Goal: Task Accomplishment & Management: Use online tool/utility

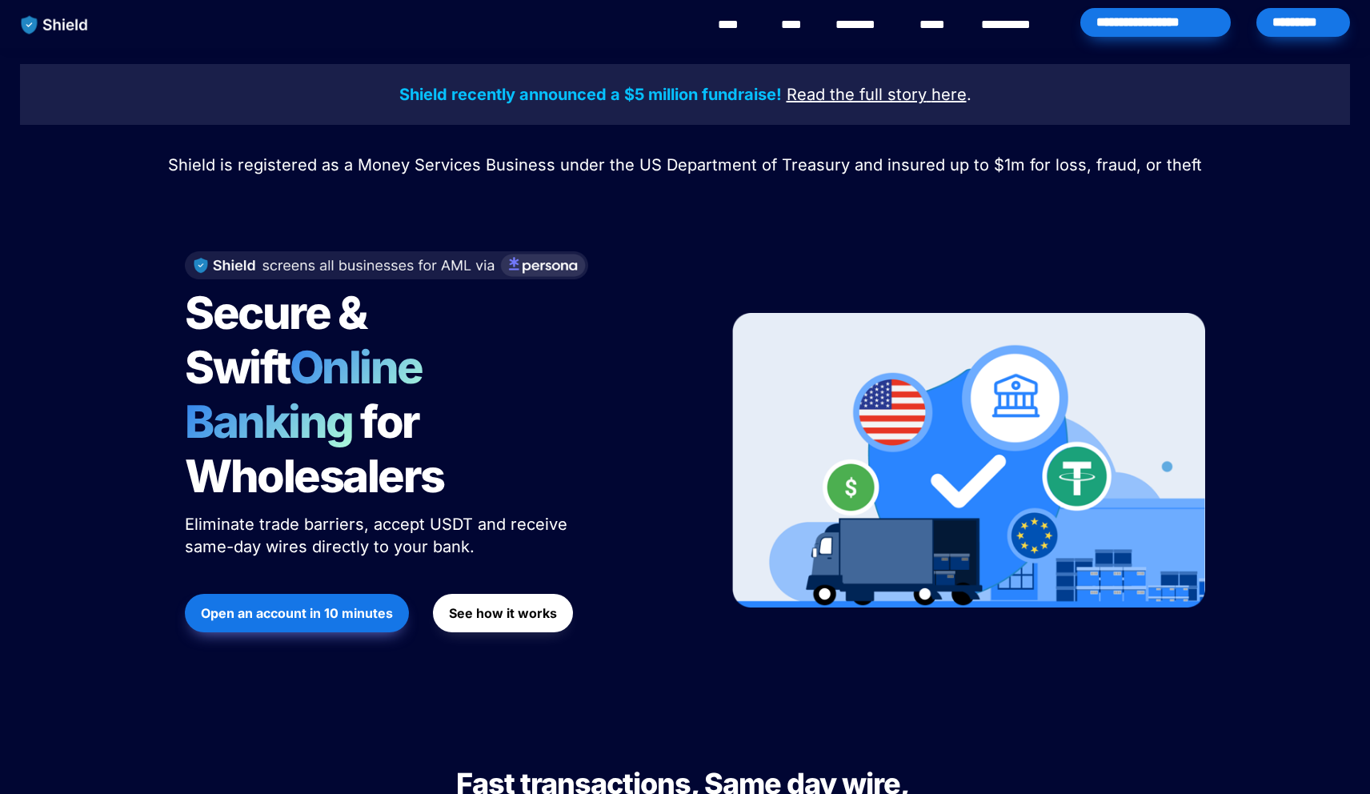
click at [1348, 21] on div "*********" at bounding box center [1304, 22] width 94 height 29
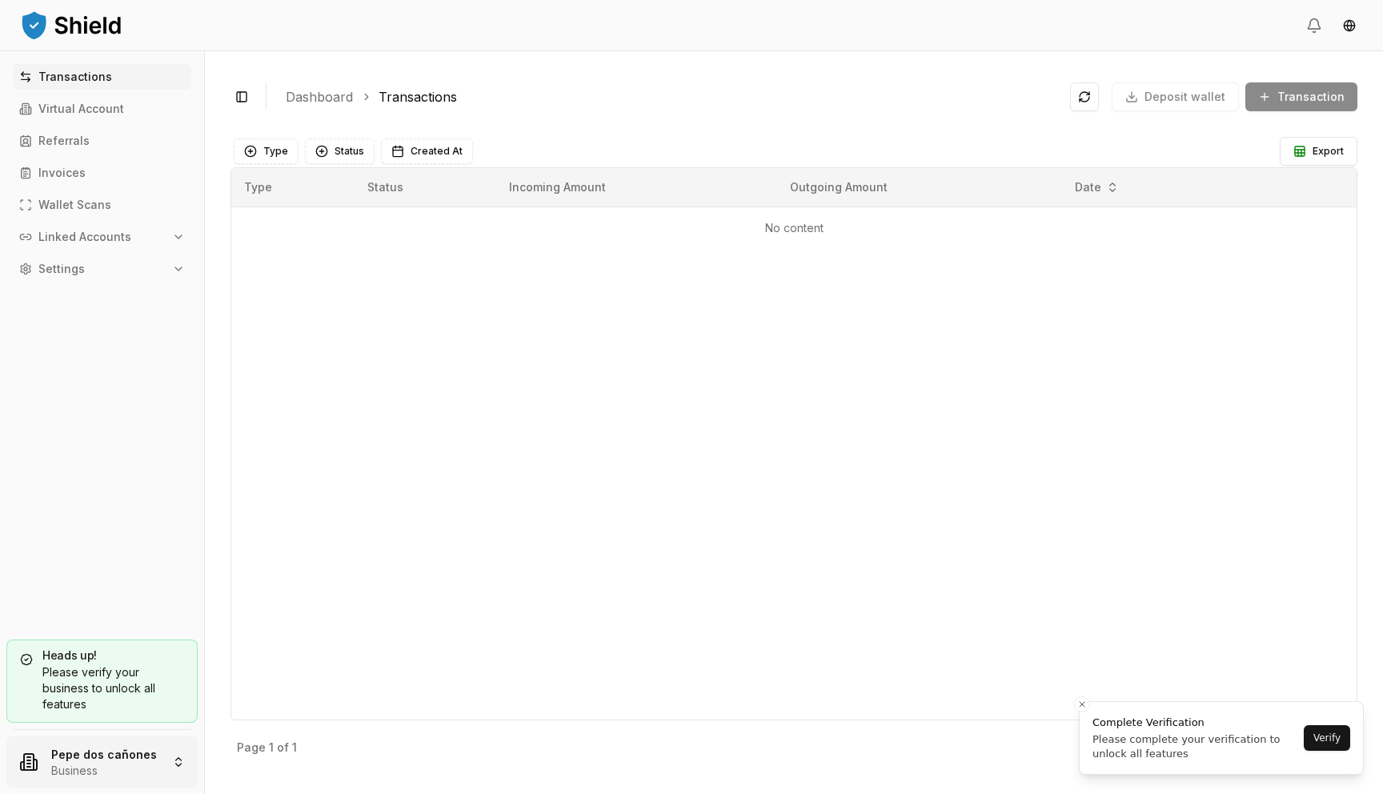
click at [86, 760] on html "Transactions Virtual Account Referrals Invoices Wallet Scans Linked Accounts Se…" at bounding box center [691, 397] width 1383 height 794
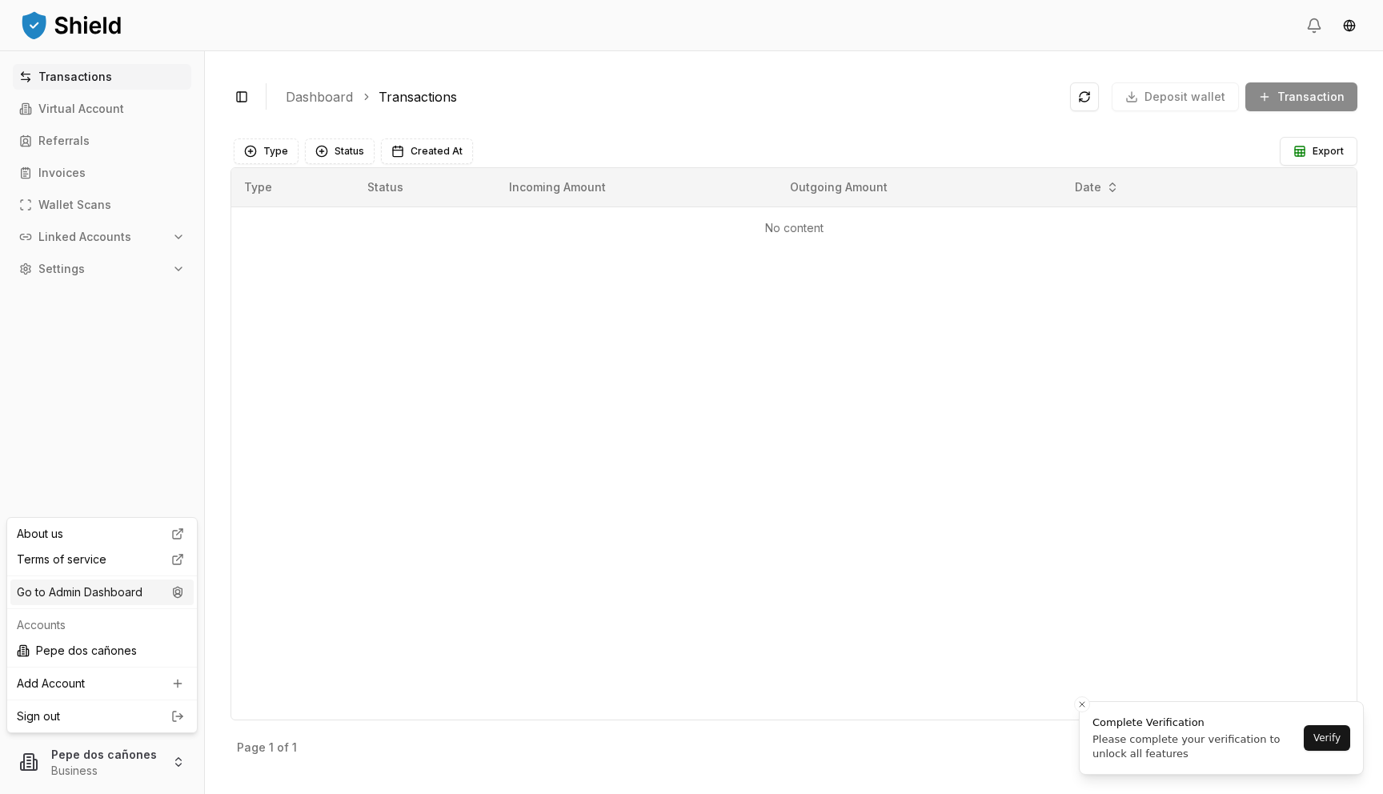
click at [170, 585] on div "Go to Admin Dashboard" at bounding box center [101, 592] width 183 height 26
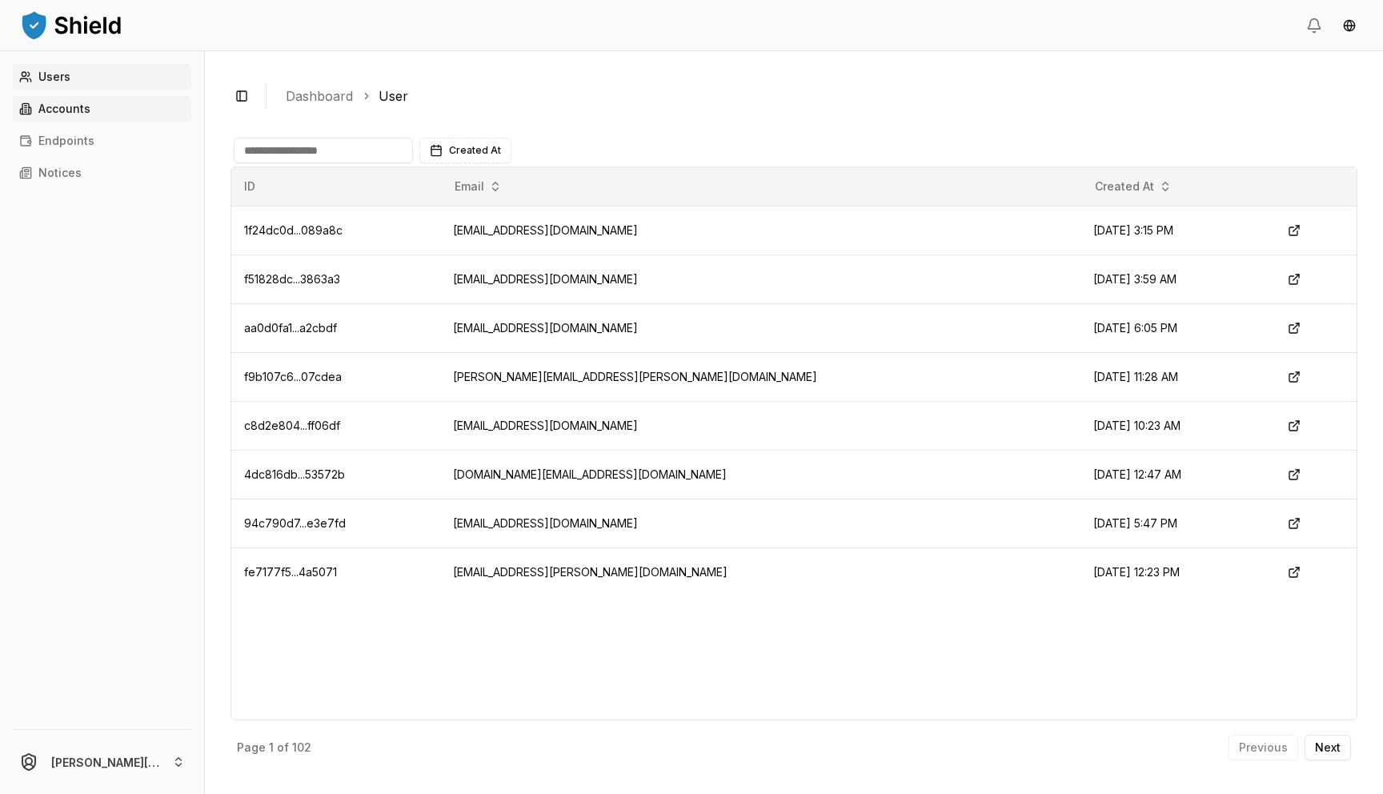
click at [70, 110] on p "Accounts" at bounding box center [64, 108] width 52 height 11
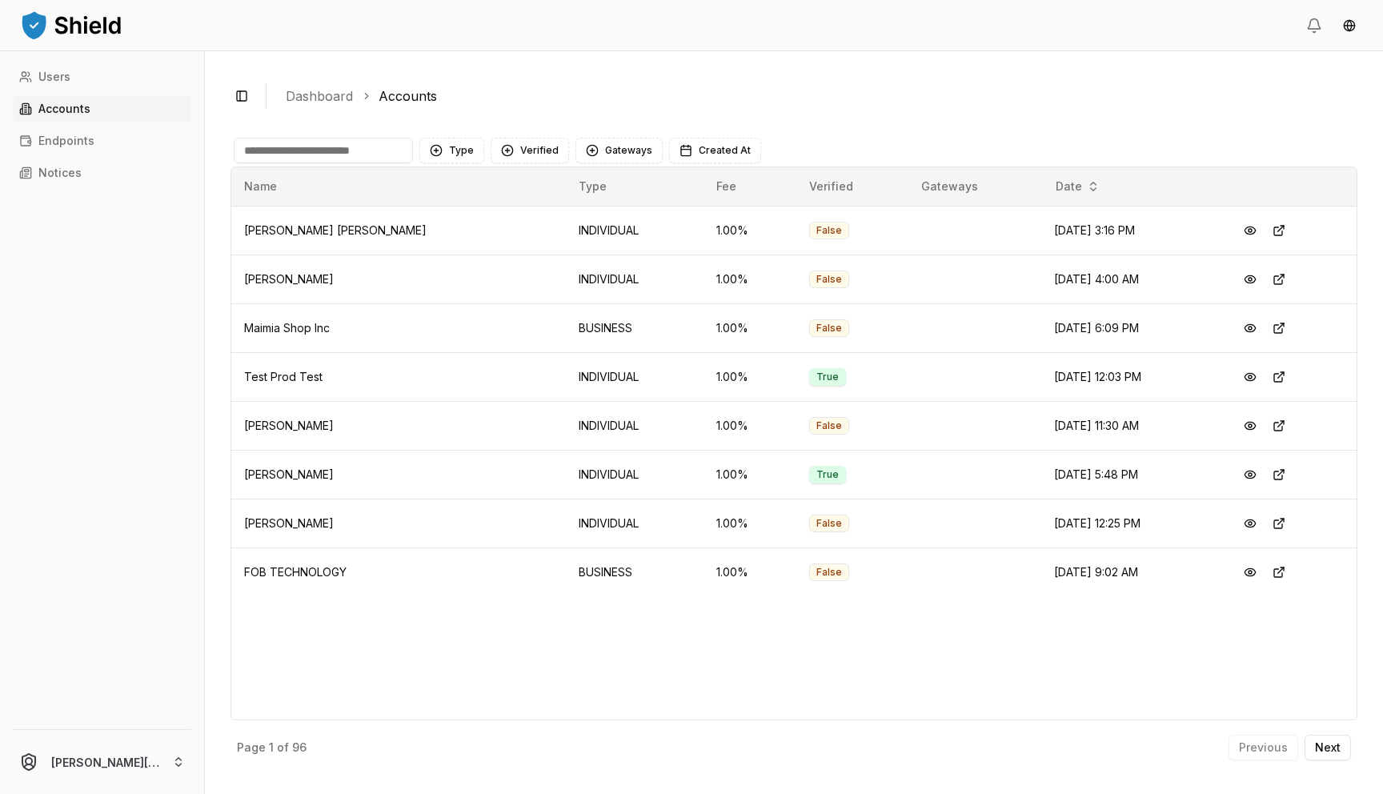
click at [337, 142] on input at bounding box center [323, 151] width 179 height 26
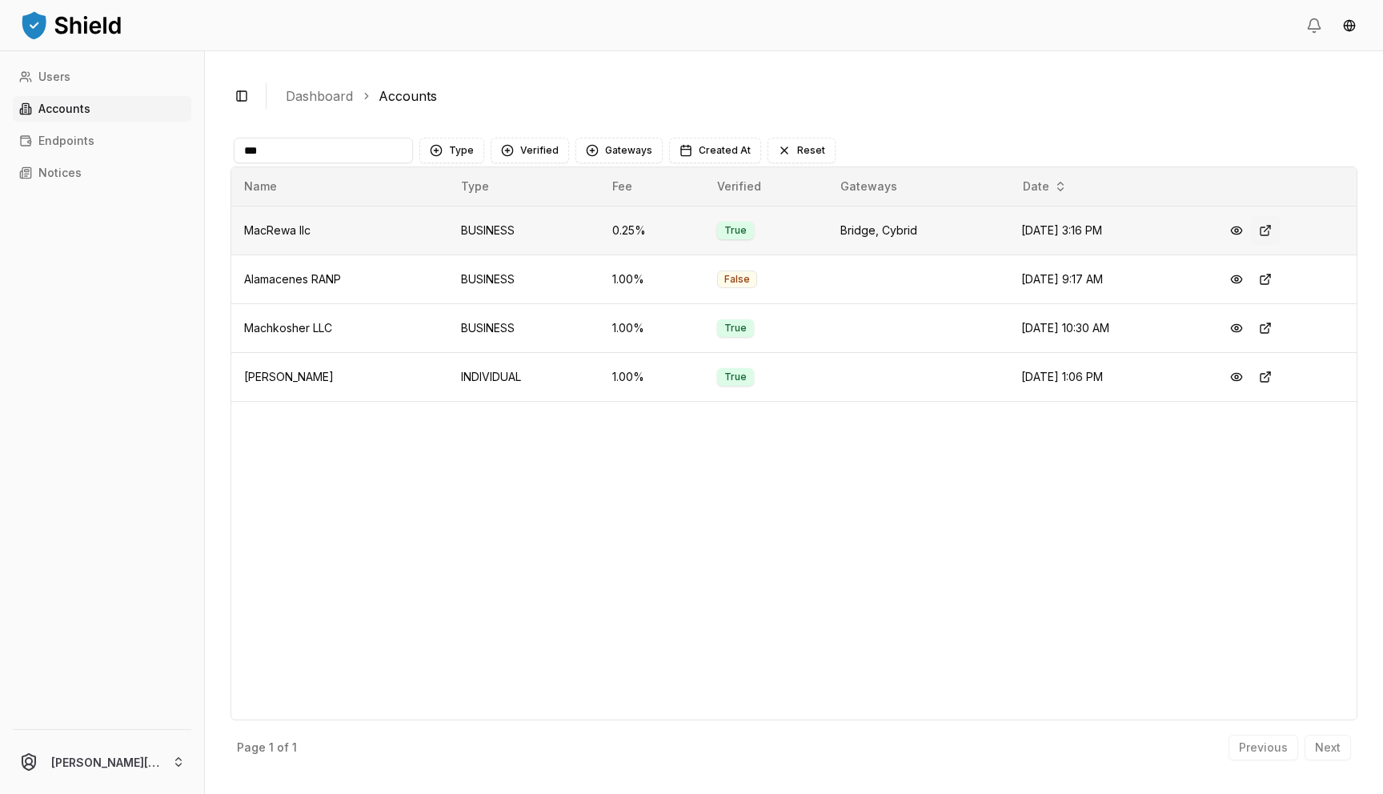
type input "***"
click at [1266, 230] on button at bounding box center [1265, 230] width 29 height 29
click at [1243, 234] on button at bounding box center [1236, 230] width 29 height 29
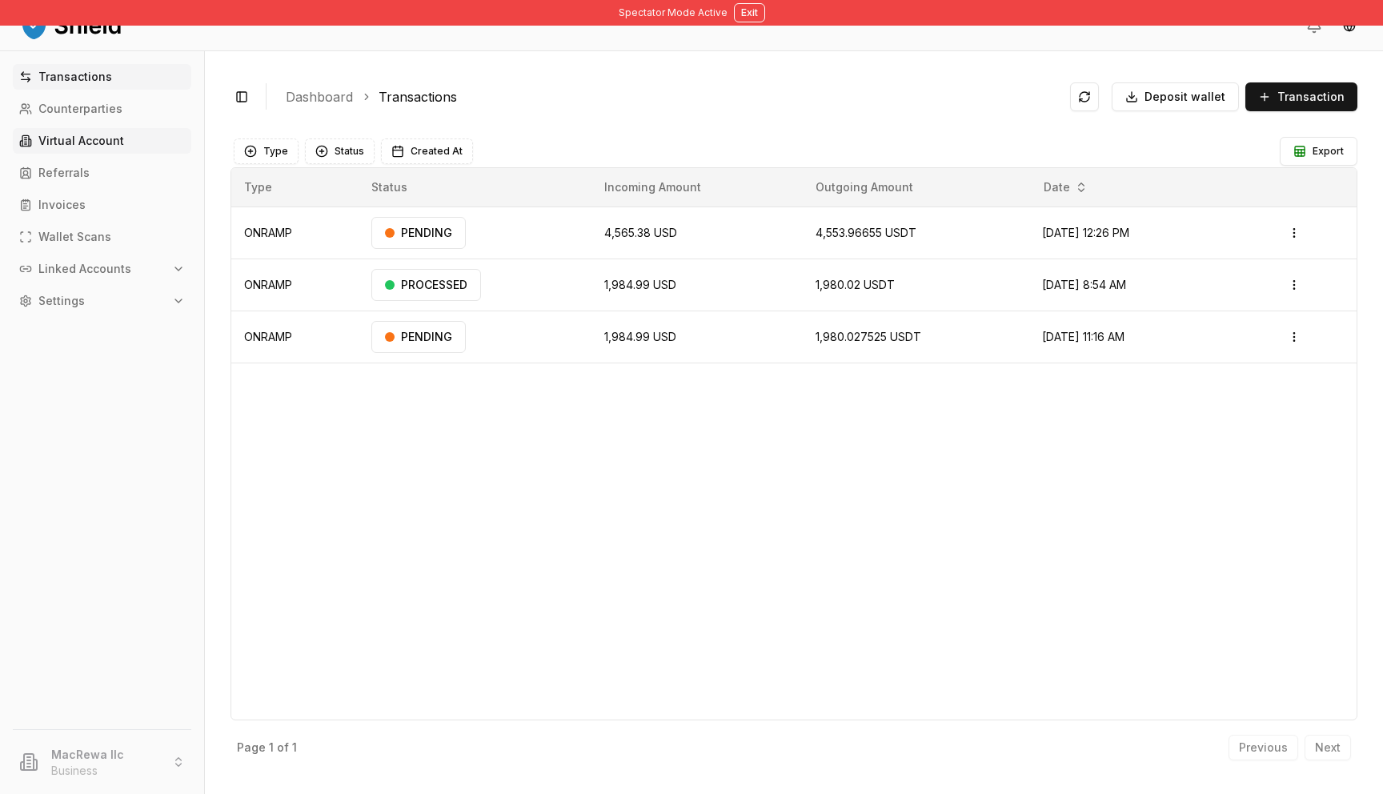
click at [75, 140] on p "Virtual Account" at bounding box center [81, 140] width 86 height 11
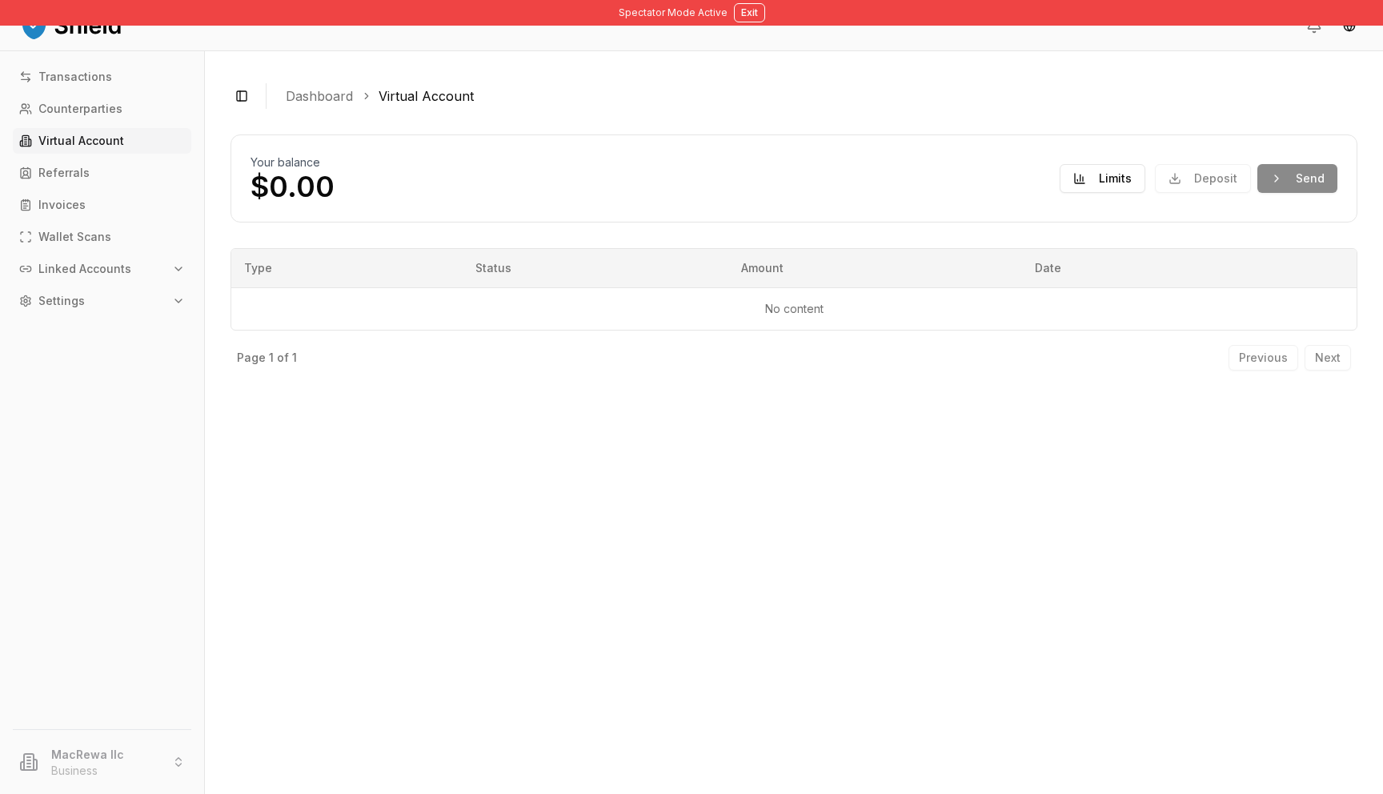
click at [1233, 183] on div "Deposit Send" at bounding box center [1246, 178] width 182 height 29
click at [1290, 172] on div "Deposit Send" at bounding box center [1246, 178] width 182 height 29
click at [1199, 175] on div "Deposit Send" at bounding box center [1246, 178] width 182 height 29
click at [1117, 176] on button "Limits" at bounding box center [1103, 178] width 86 height 29
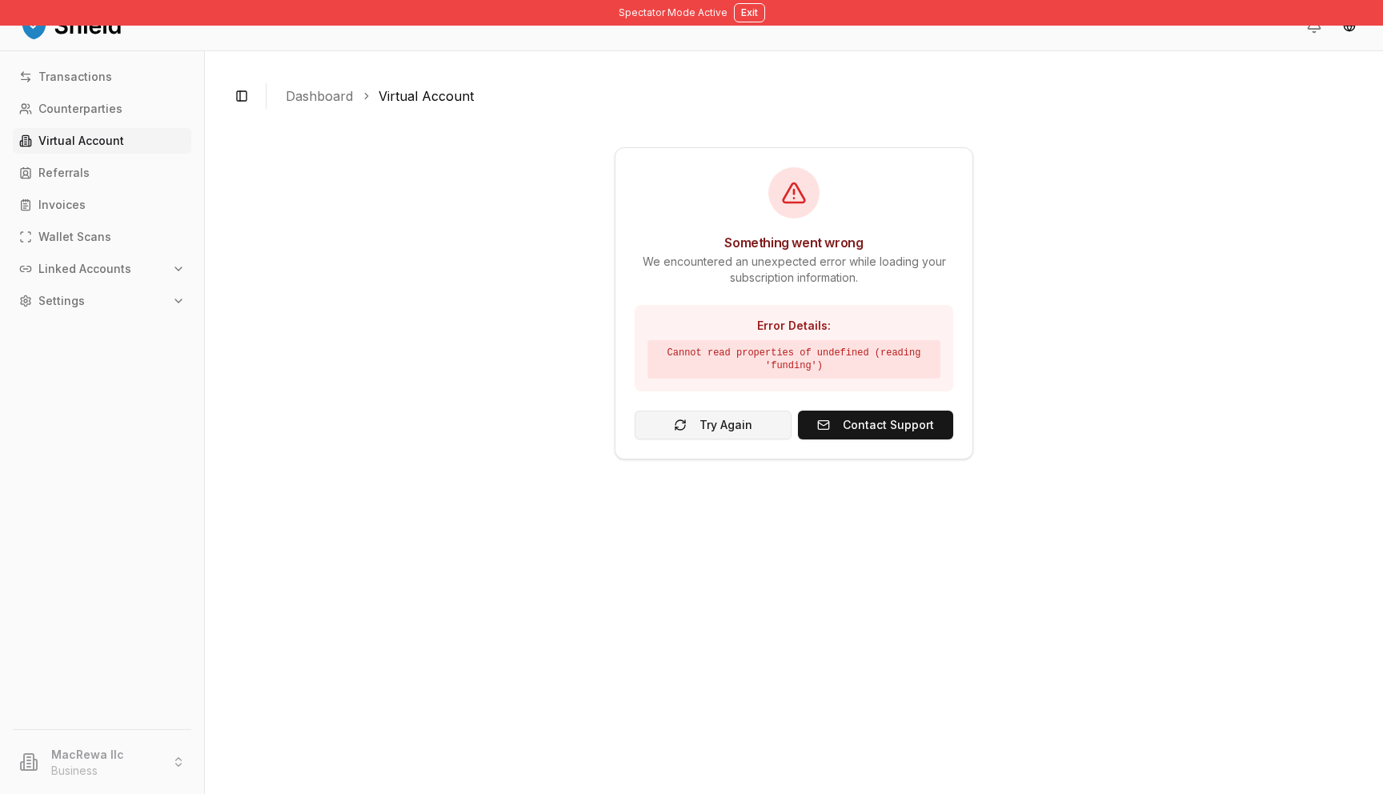
click at [729, 418] on button "Try Again" at bounding box center [713, 425] width 157 height 29
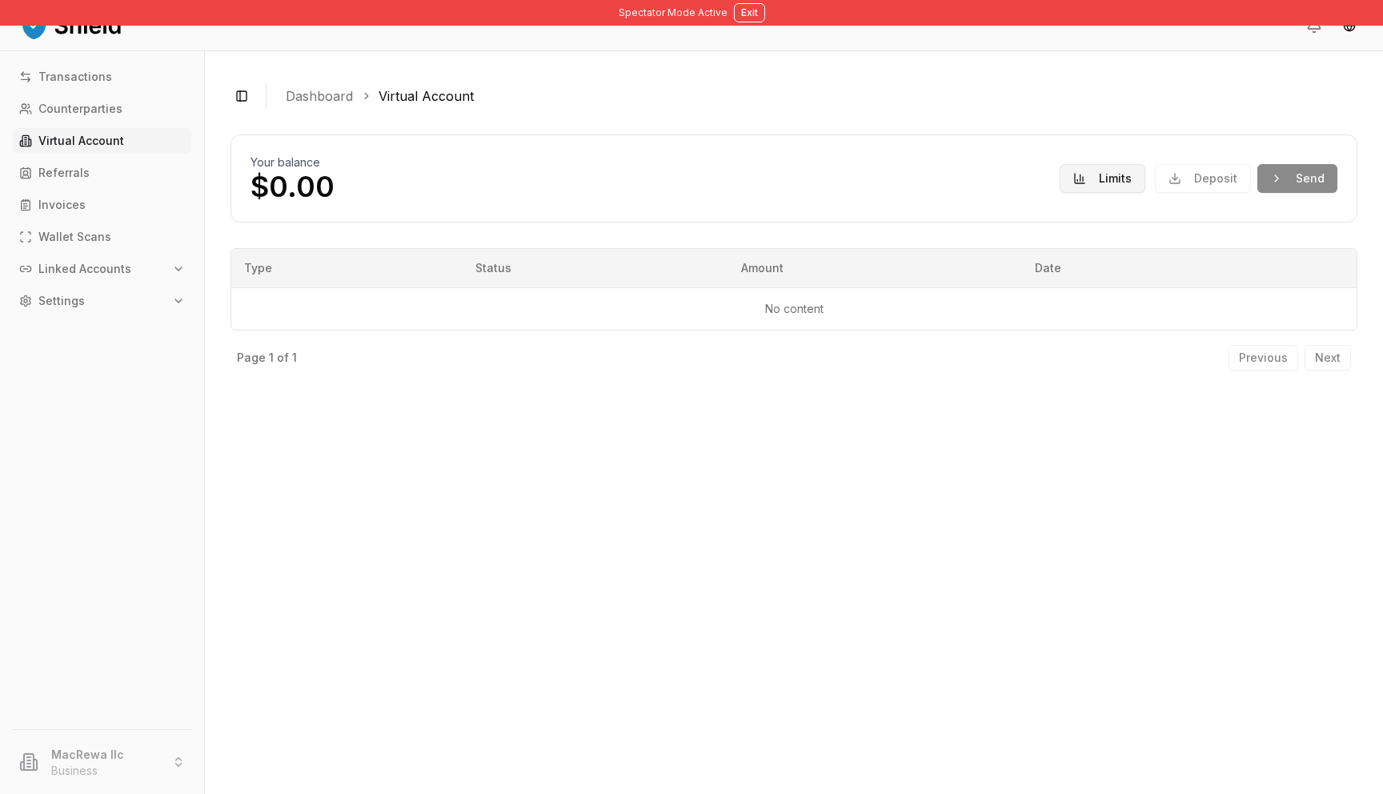
click at [1110, 186] on button "Limits" at bounding box center [1103, 178] width 86 height 29
